Goal: Register for event/course

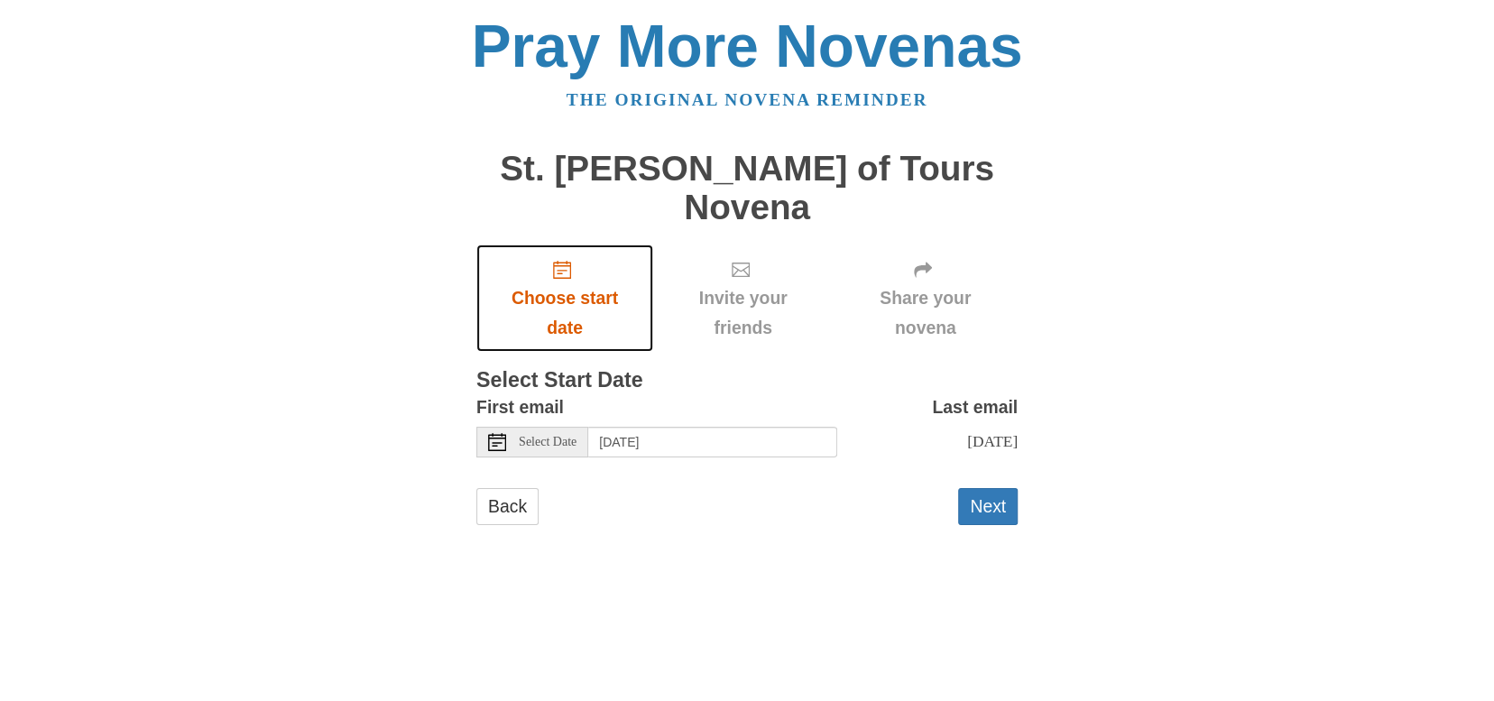
click at [562, 279] on use "Choose start date" at bounding box center [562, 270] width 18 height 18
click at [493, 451] on use at bounding box center [497, 442] width 18 height 18
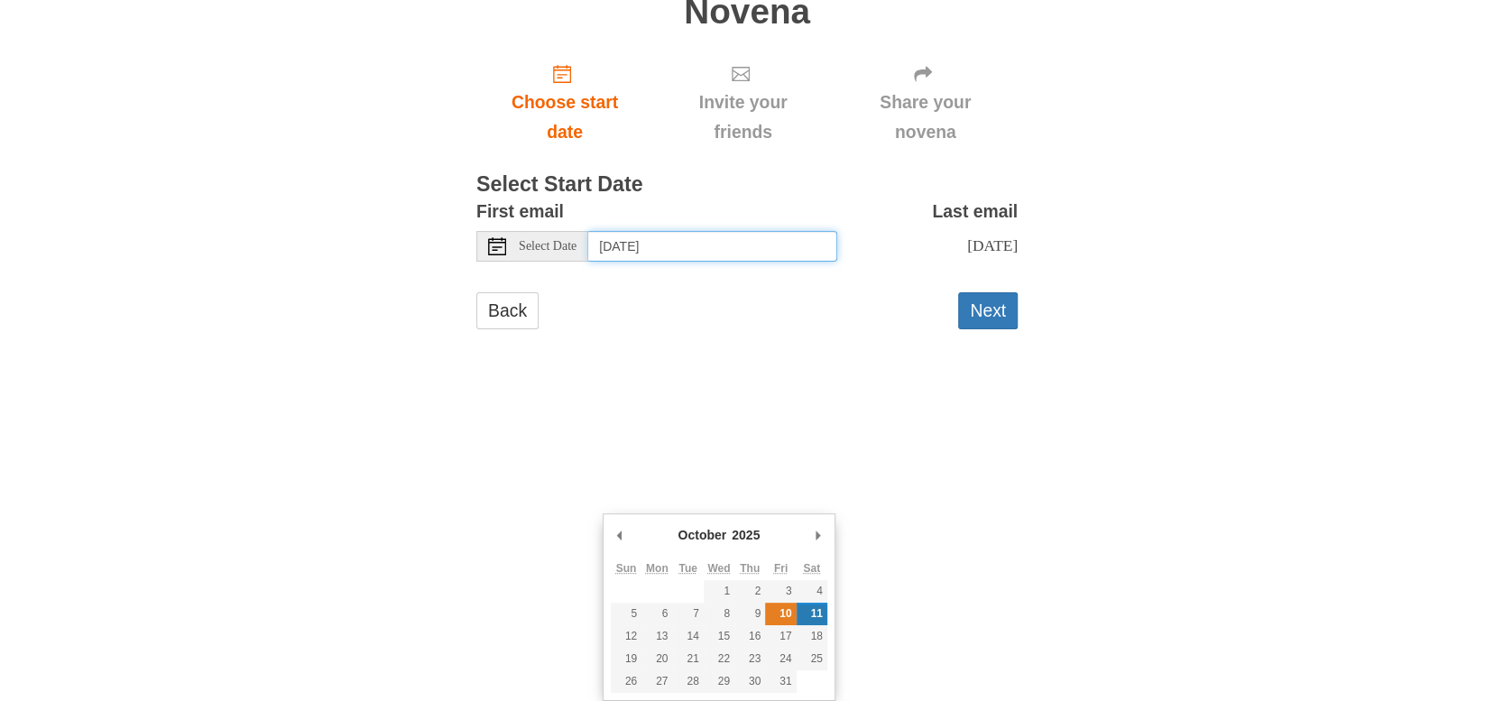
type input "[DATE]"
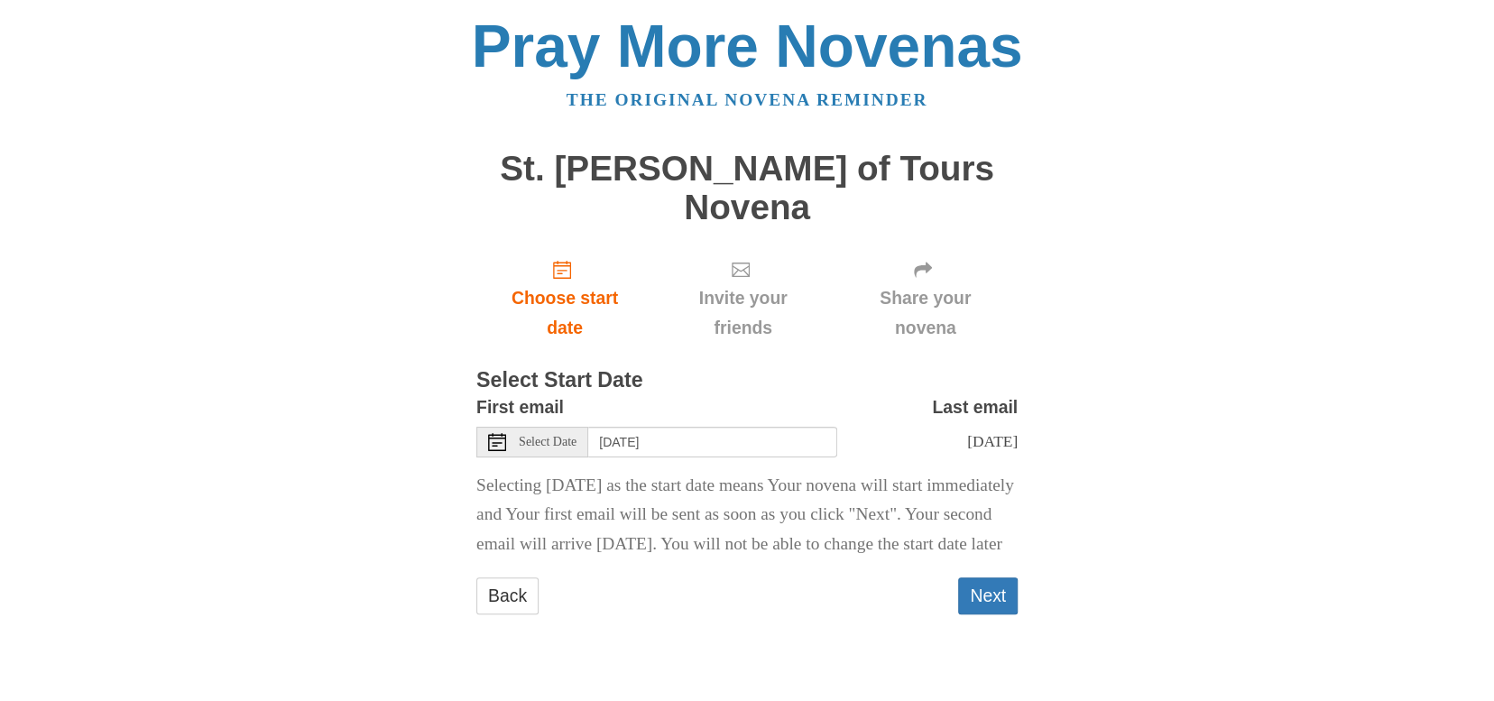
scroll to position [578, 0]
click at [983, 592] on button "Next" at bounding box center [988, 595] width 60 height 37
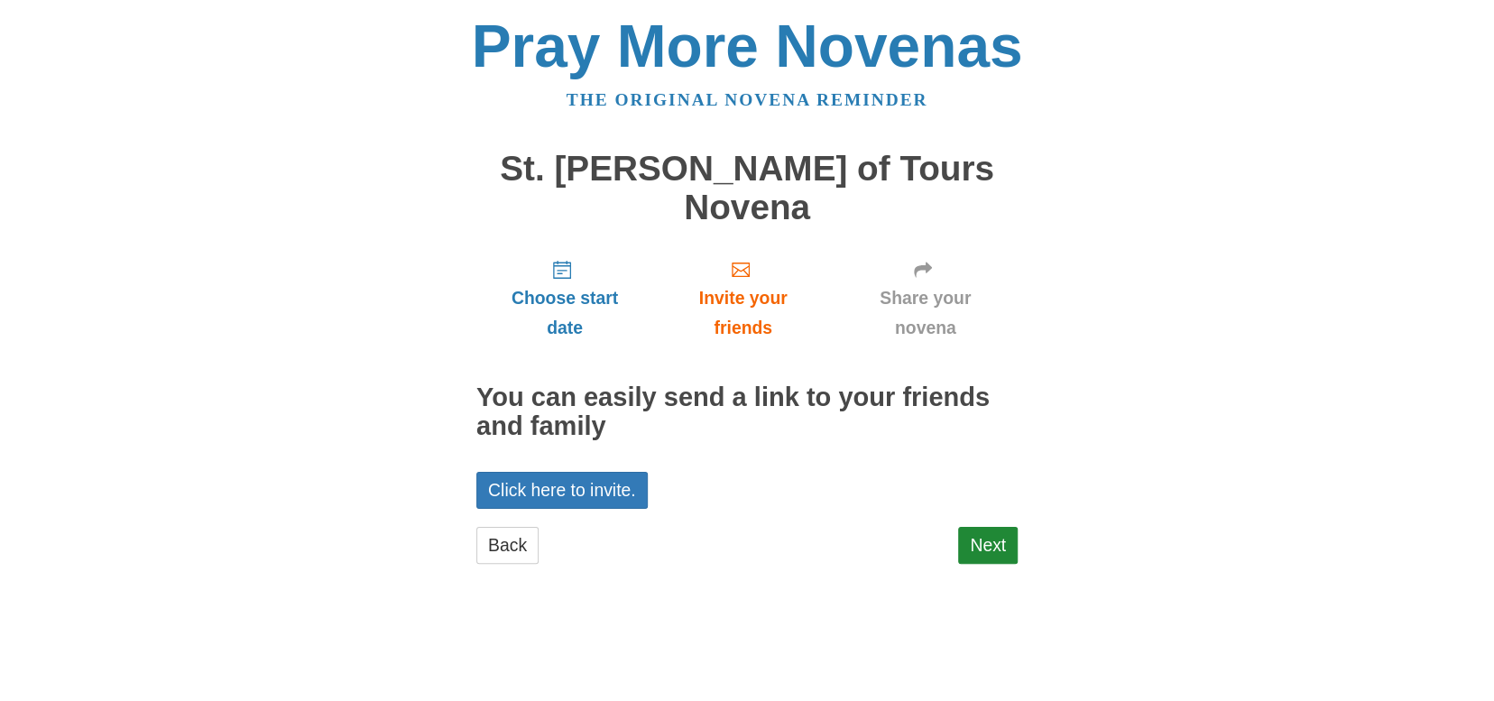
scroll to position [272, 0]
click at [980, 564] on link "Next" at bounding box center [988, 545] width 60 height 37
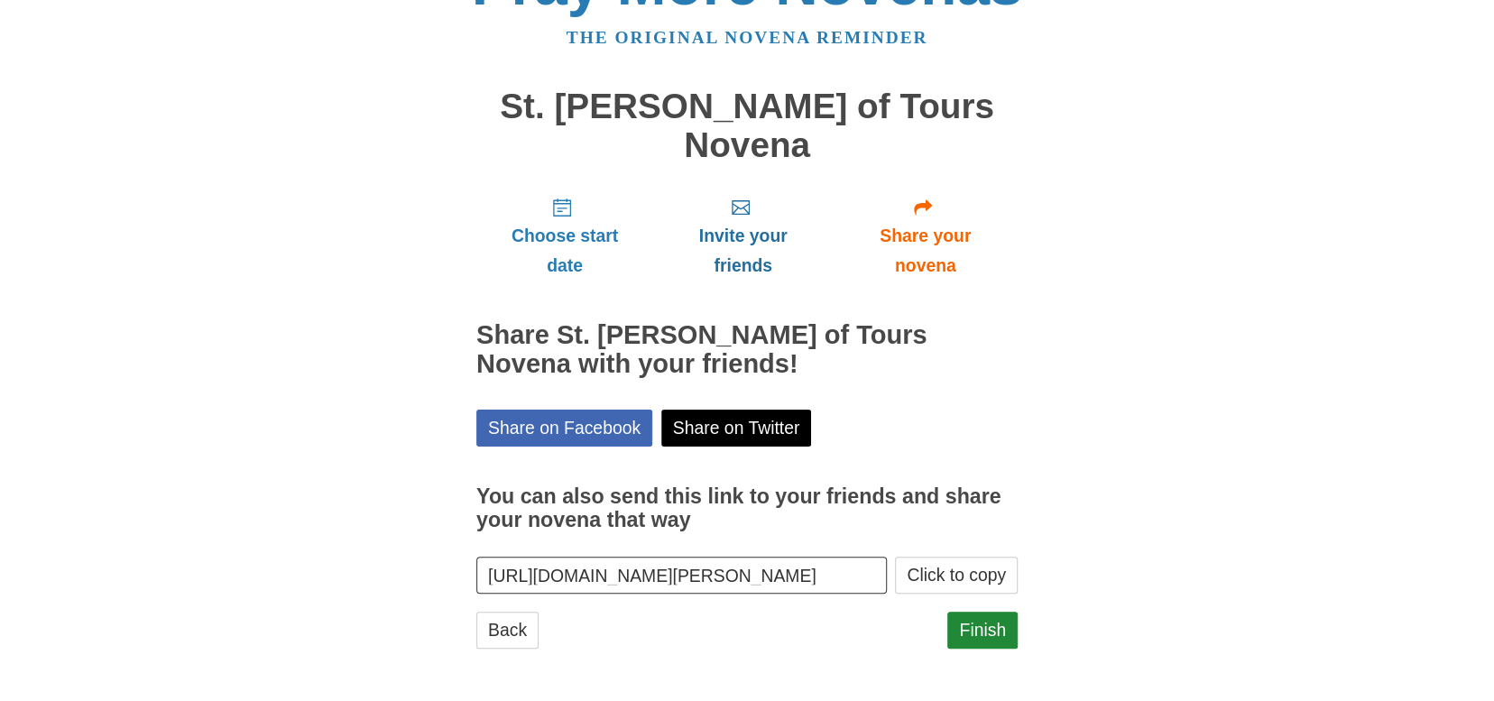
scroll to position [538, 0]
click at [972, 612] on link "Finish" at bounding box center [982, 630] width 70 height 37
